Goal: Task Accomplishment & Management: Use online tool/utility

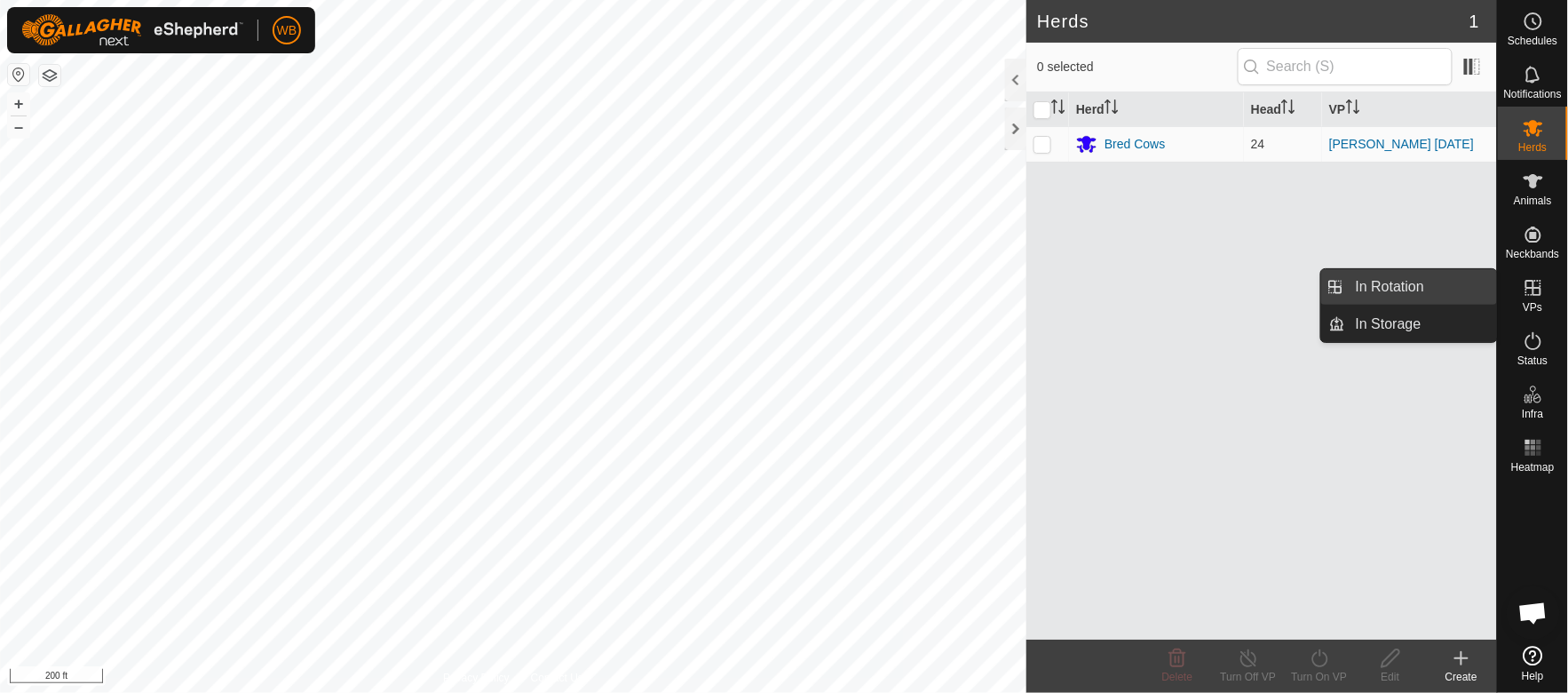
click at [1395, 284] on link "In Rotation" at bounding box center [1421, 286] width 152 height 35
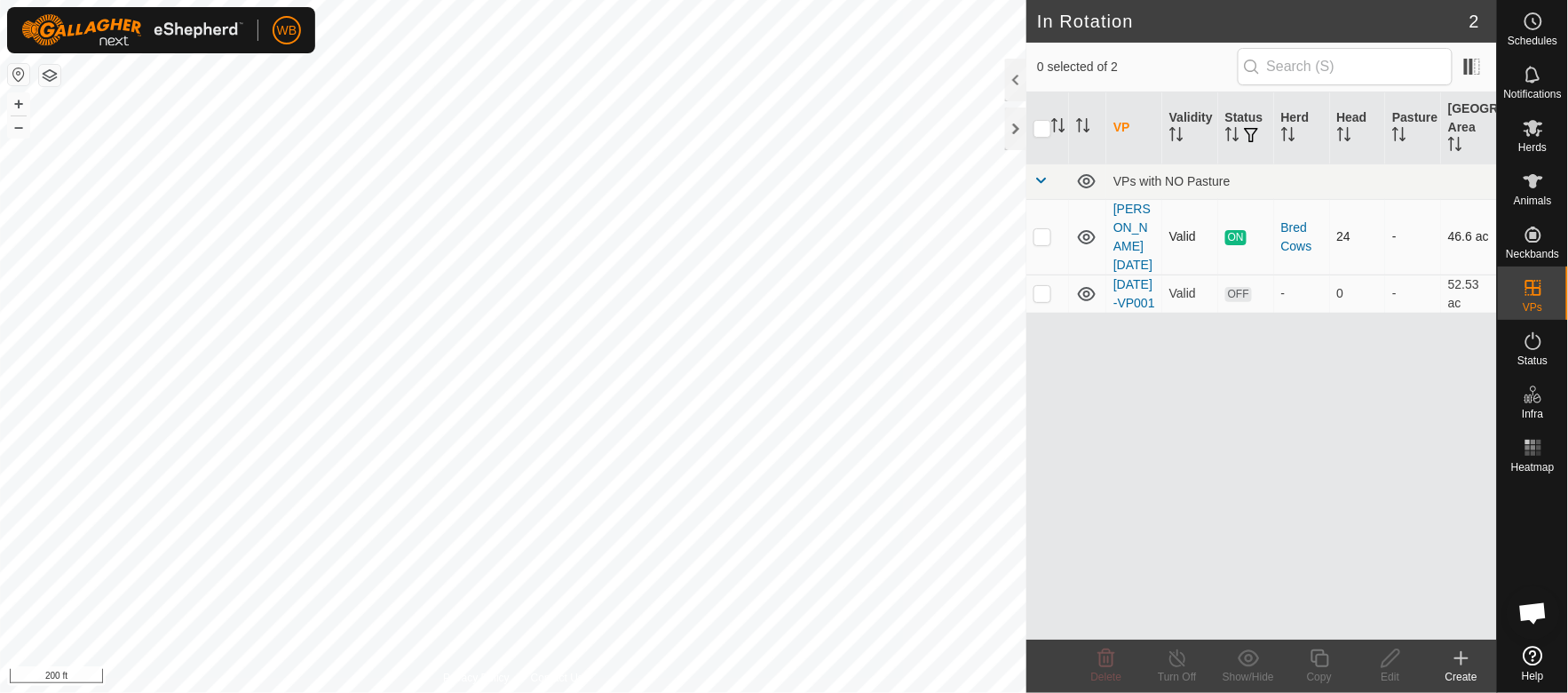
click at [1037, 229] on p-checkbox at bounding box center [1043, 236] width 18 height 14
checkbox input "true"
click at [1326, 660] on icon at bounding box center [1320, 659] width 23 height 22
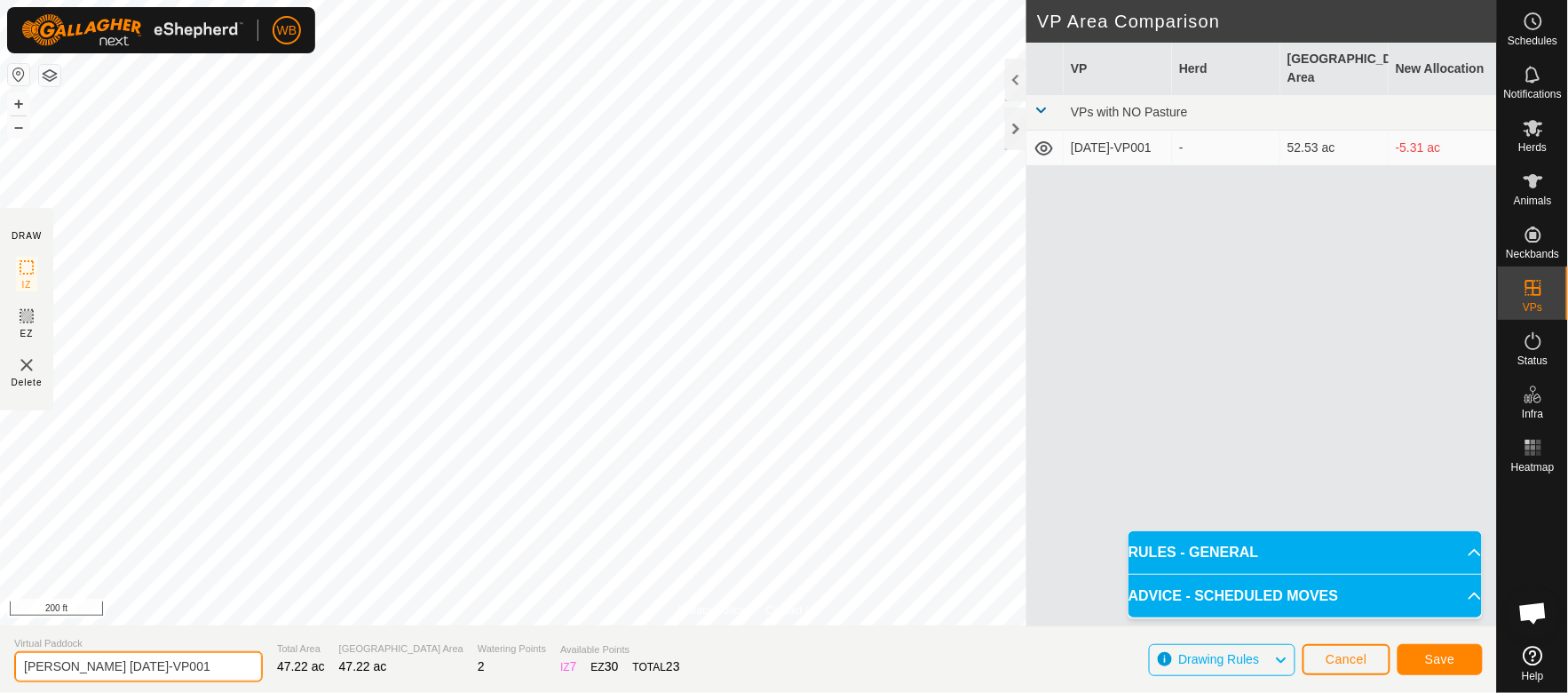
click at [90, 667] on input "[PERSON_NAME] [DATE]-VP001" at bounding box center [139, 667] width 249 height 31
type input "[PERSON_NAME] [DATE]-VP001"
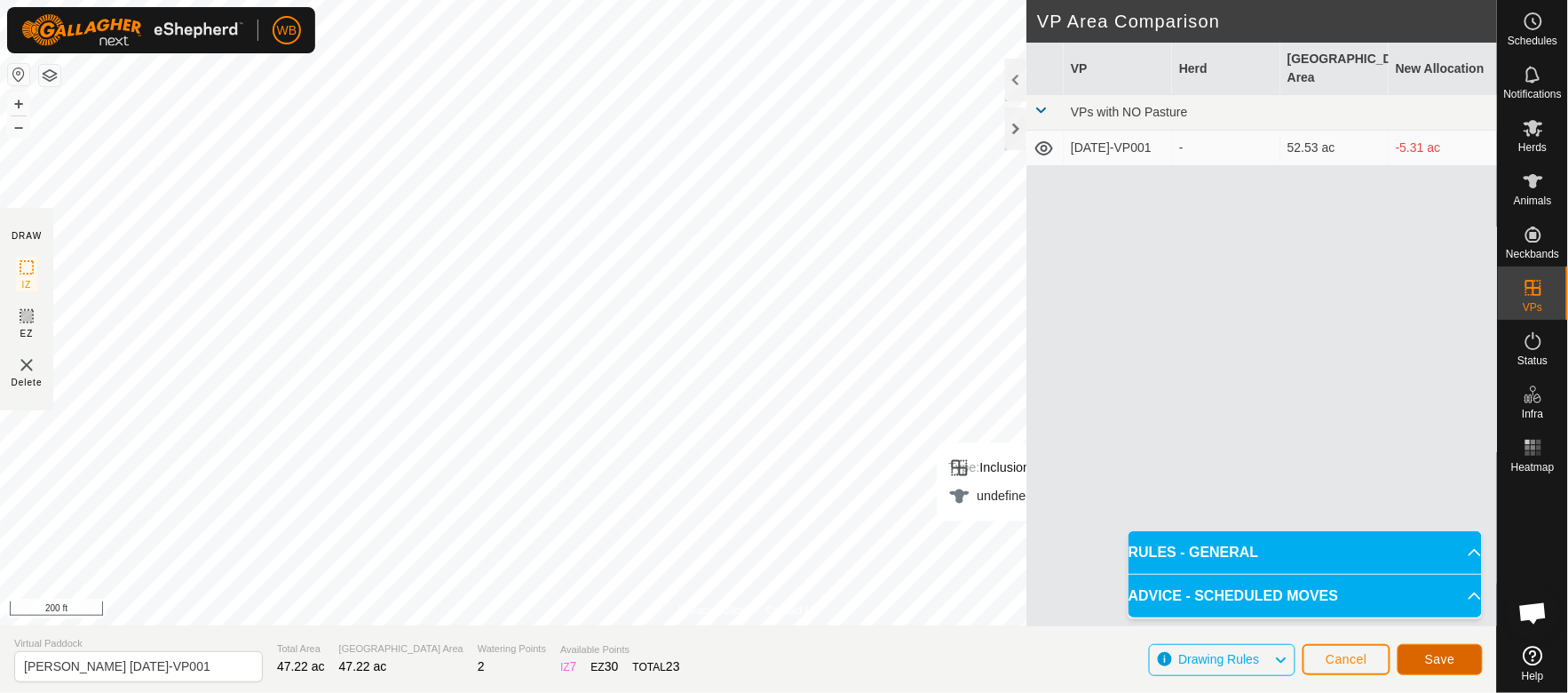
click at [1445, 654] on span "Save" at bounding box center [1439, 659] width 30 height 14
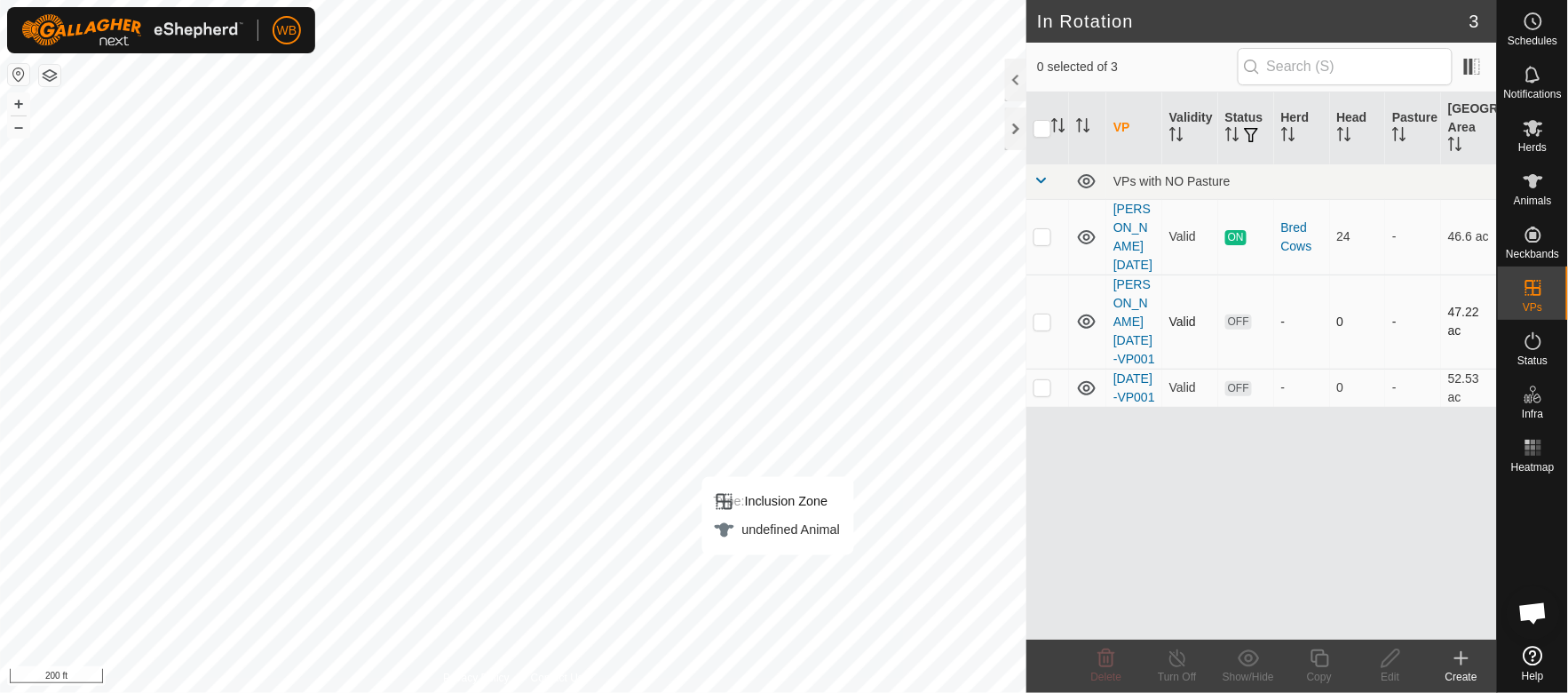
click at [1043, 314] on p-checkbox at bounding box center [1043, 322] width 18 height 14
checkbox input "true"
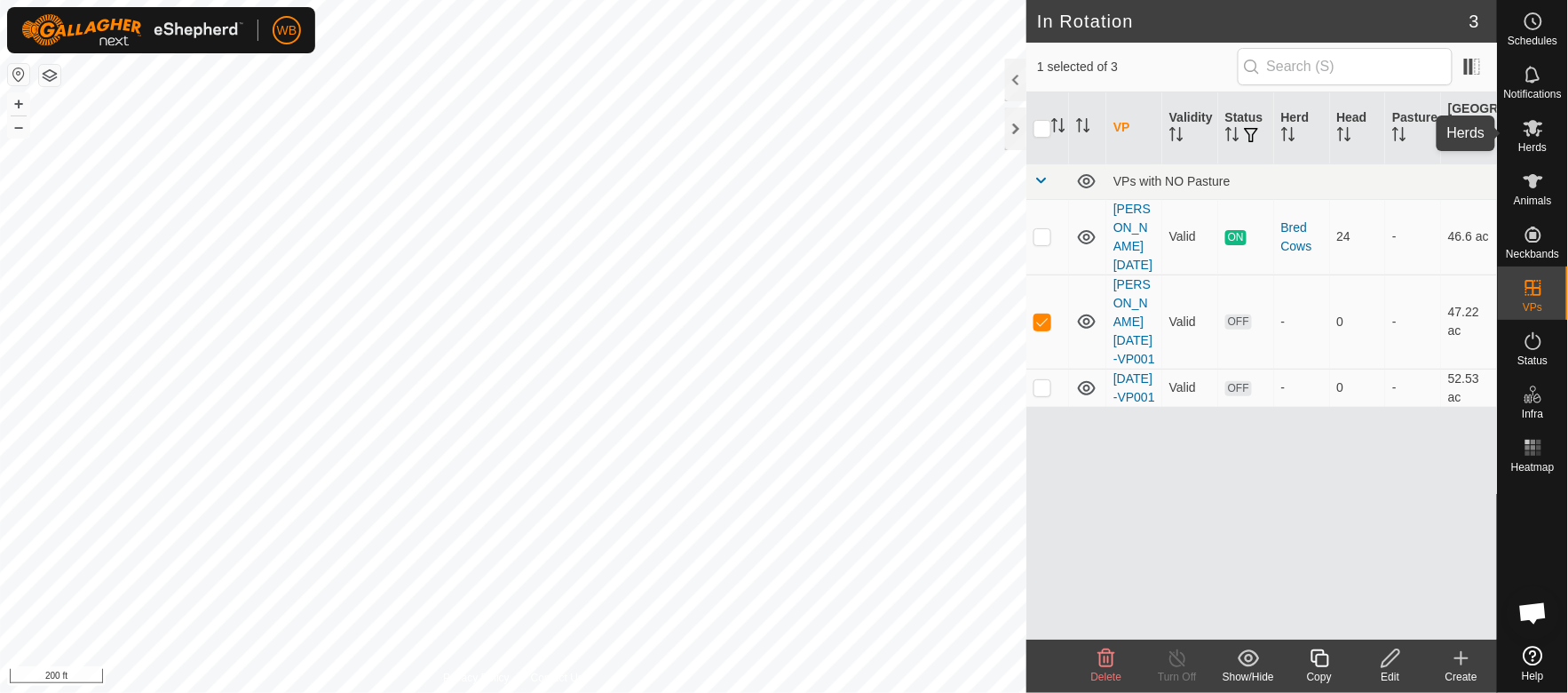
click at [1537, 130] on icon at bounding box center [1534, 128] width 22 height 22
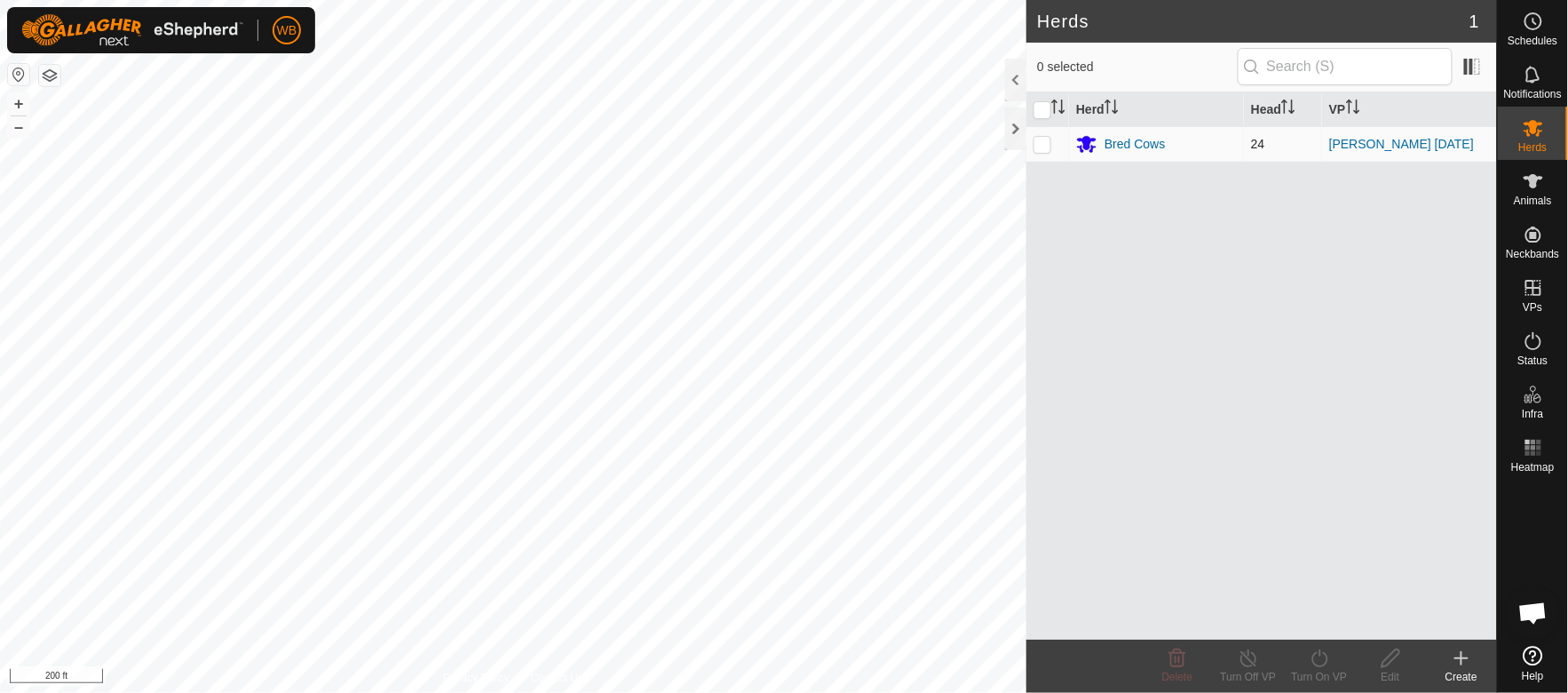
click at [1045, 145] on p-checkbox at bounding box center [1043, 144] width 18 height 14
checkbox input "true"
click at [1324, 669] on div "Turn On VP" at bounding box center [1319, 678] width 71 height 16
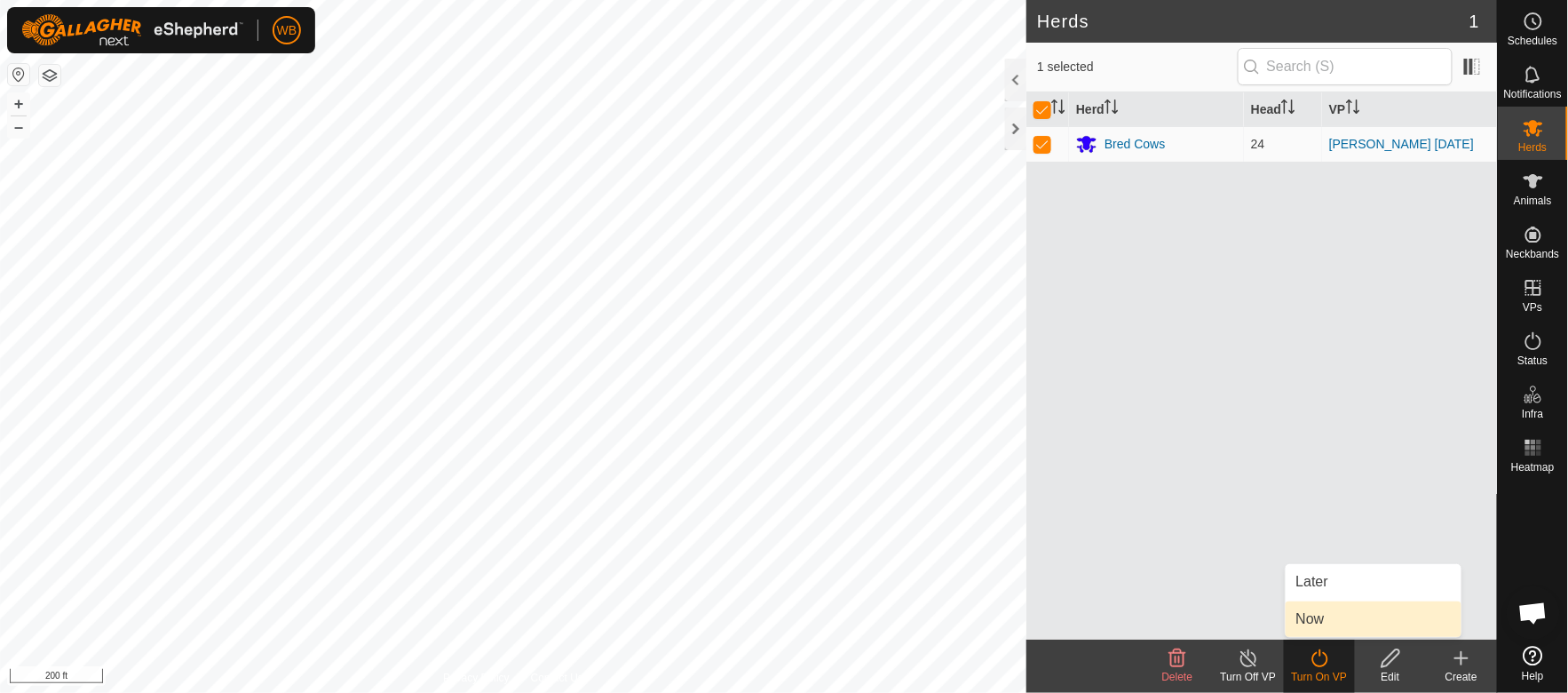
click at [1326, 619] on link "Now" at bounding box center [1373, 619] width 176 height 35
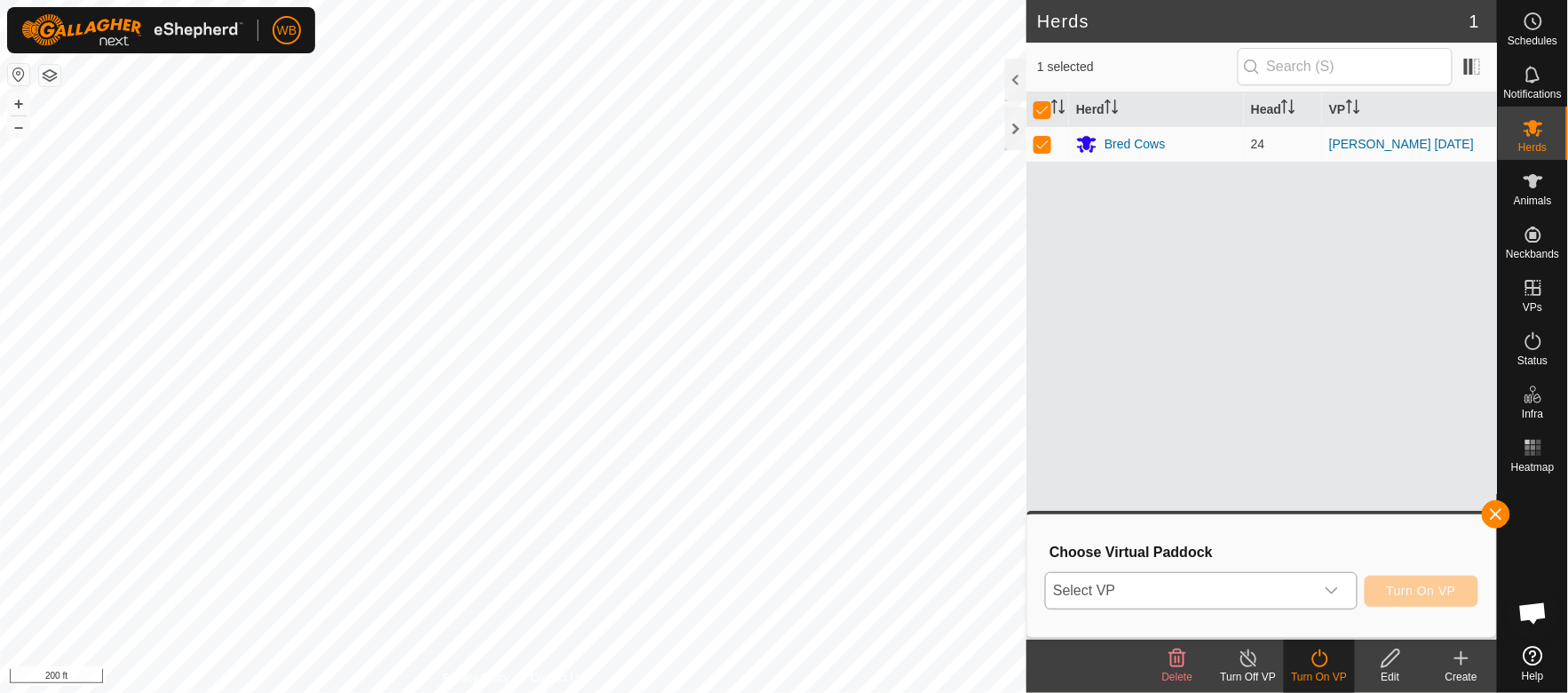
click at [1344, 592] on div "dropdown trigger" at bounding box center [1332, 591] width 35 height 35
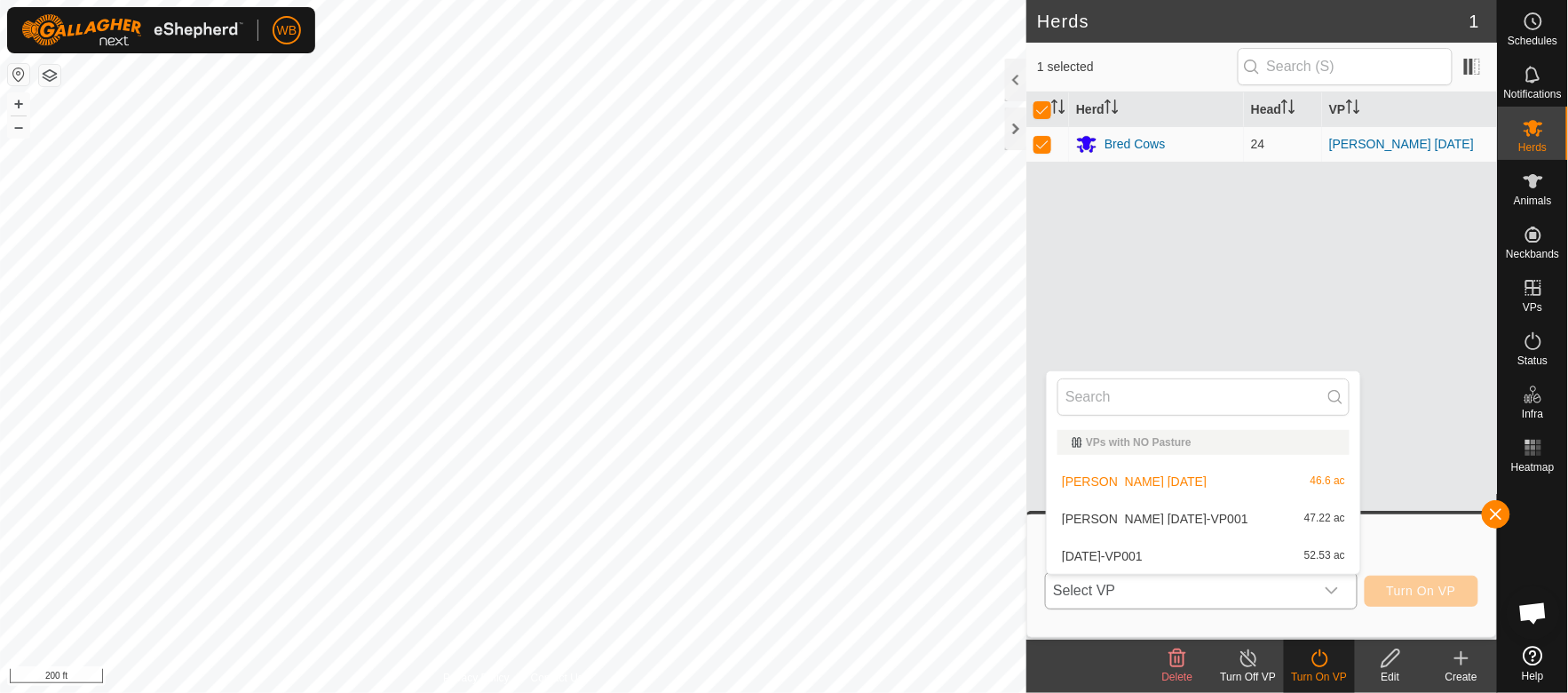
click at [1164, 518] on li "[PERSON_NAME] [DATE]-VP001 47.22 ac" at bounding box center [1203, 518] width 313 height 35
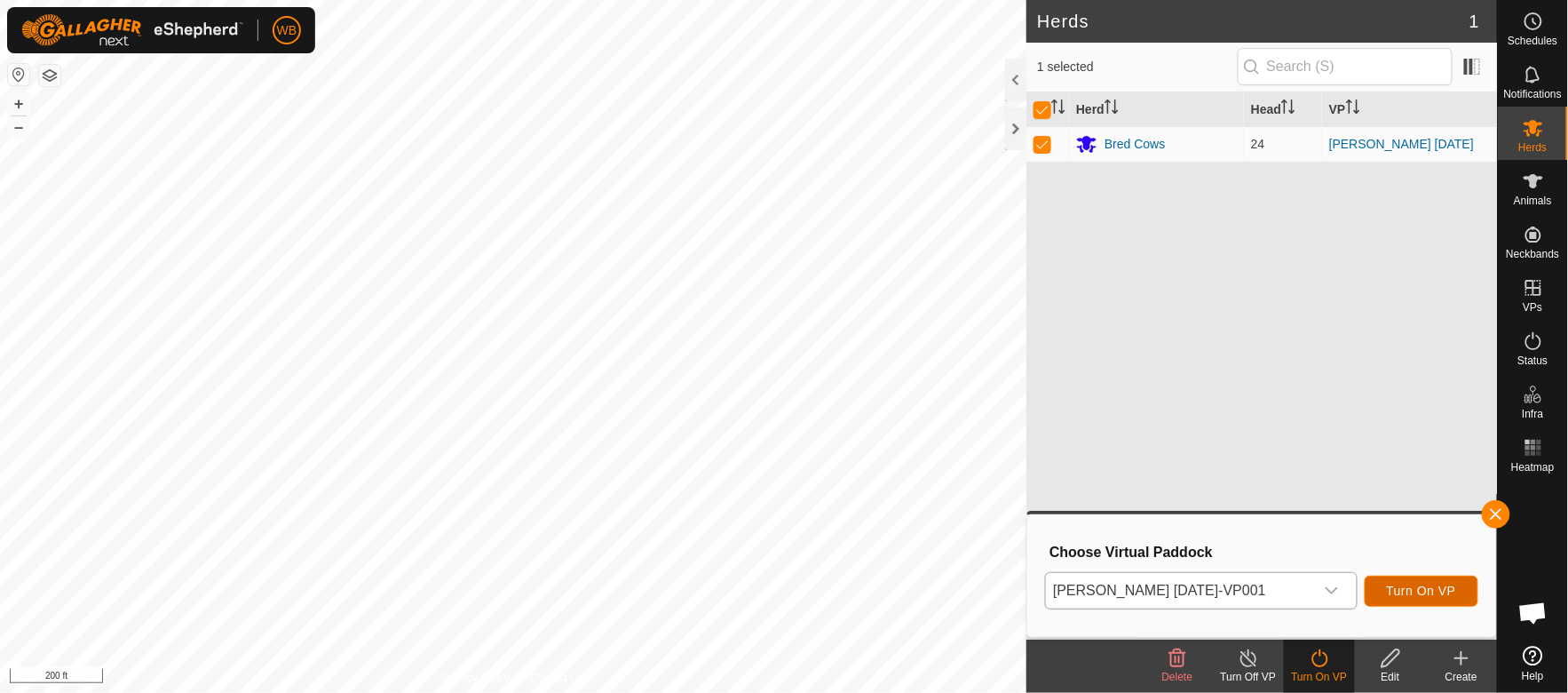
click at [1389, 592] on button "Turn On VP" at bounding box center [1422, 592] width 114 height 31
